Goal: Navigation & Orientation: Find specific page/section

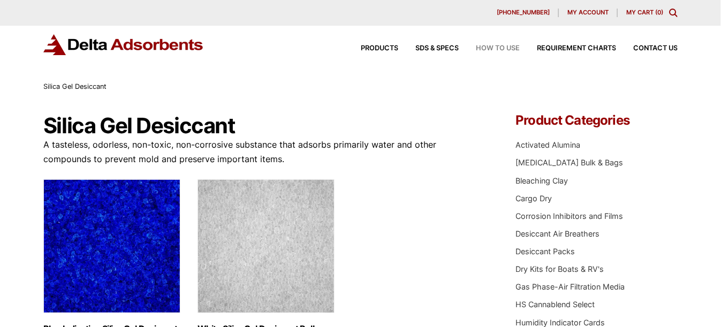
click at [497, 45] on span "How to Use" at bounding box center [498, 48] width 44 height 7
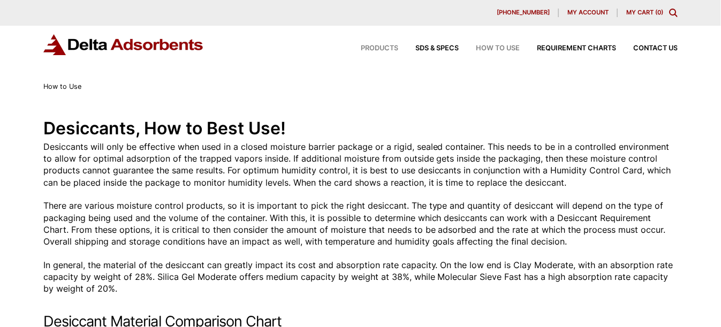
click at [378, 45] on span "Products" at bounding box center [379, 48] width 37 height 7
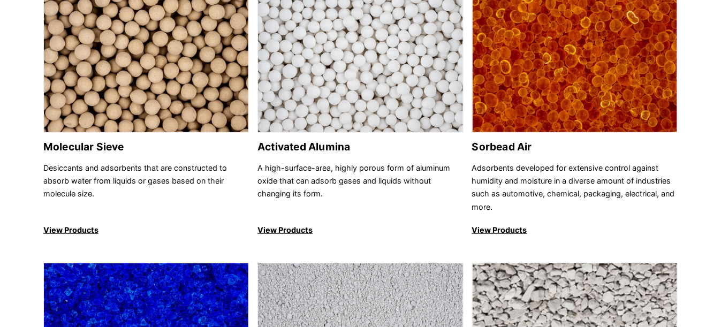
scroll to position [67, 0]
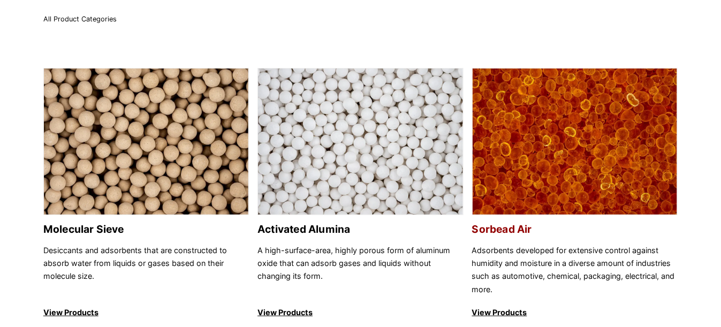
click at [482, 311] on p "View Products" at bounding box center [574, 312] width 205 height 13
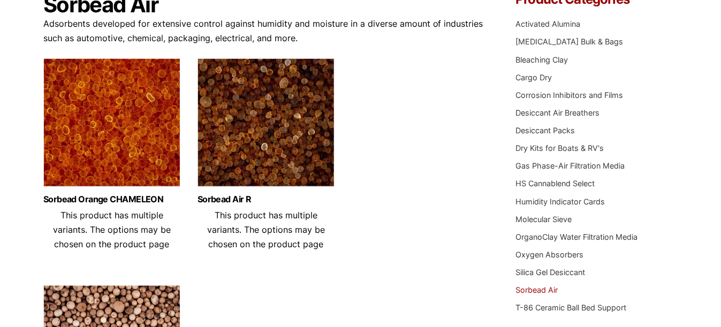
scroll to position [149, 0]
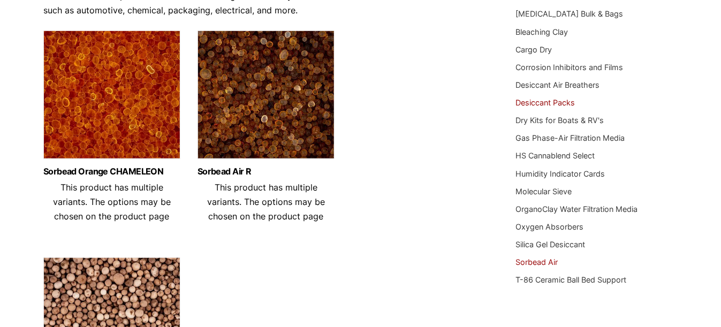
click at [560, 101] on link "Desiccant Packs" at bounding box center [544, 102] width 59 height 9
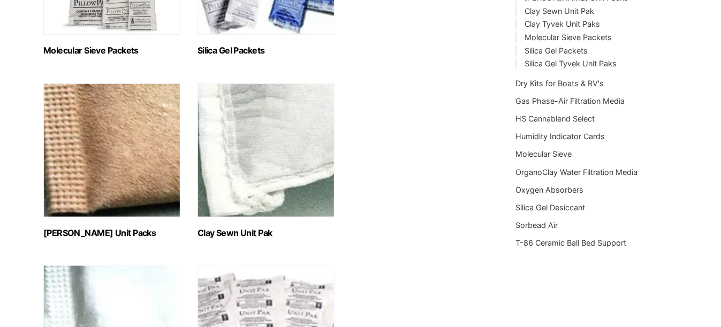
scroll to position [298, 0]
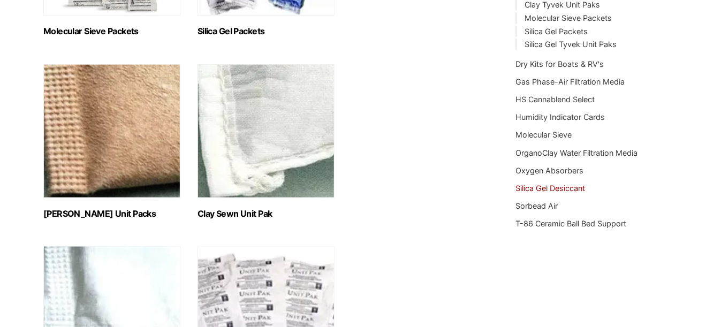
click at [570, 186] on link "Silica Gel Desiccant" at bounding box center [550, 188] width 70 height 9
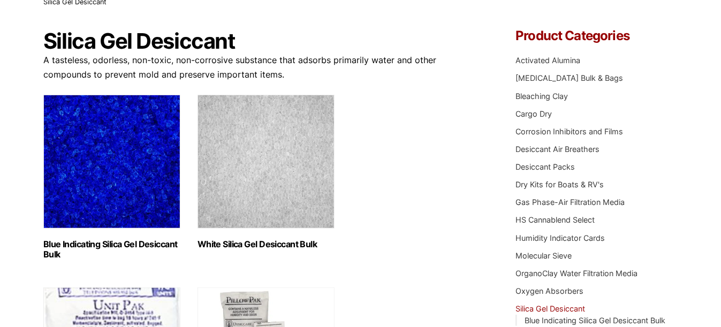
scroll to position [106, 0]
